Goal: Information Seeking & Learning: Learn about a topic

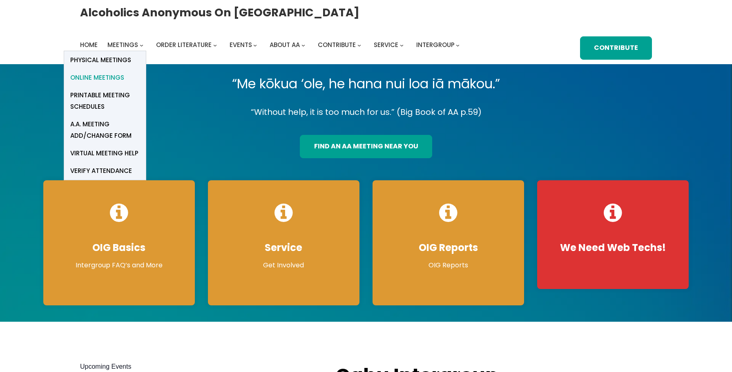
click at [104, 77] on span "Online Meetings" at bounding box center [97, 77] width 54 height 11
click at [116, 77] on span "Online Meetings" at bounding box center [97, 77] width 54 height 11
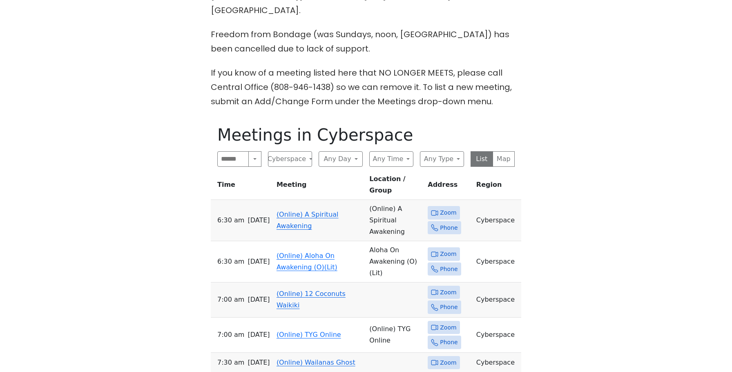
click at [297, 210] on link "(Online) A Spiritual Awakening" at bounding box center [307, 219] width 62 height 19
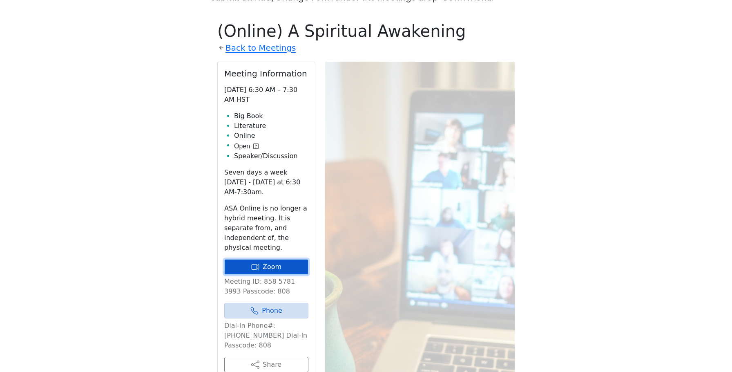
click at [291, 259] on link "Zoom" at bounding box center [266, 267] width 84 height 16
